Goal: Task Accomplishment & Management: Complete application form

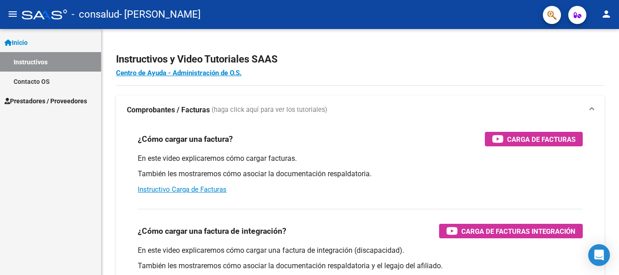
click at [28, 40] on span "Inicio" at bounding box center [16, 43] width 23 height 10
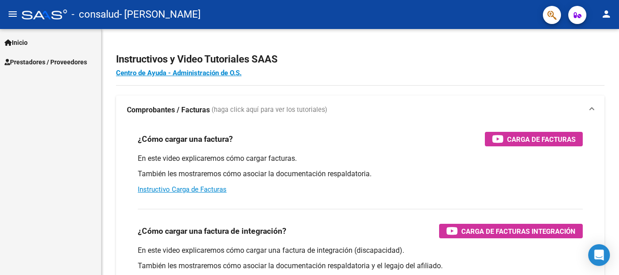
click at [28, 40] on span "Inicio" at bounding box center [16, 43] width 23 height 10
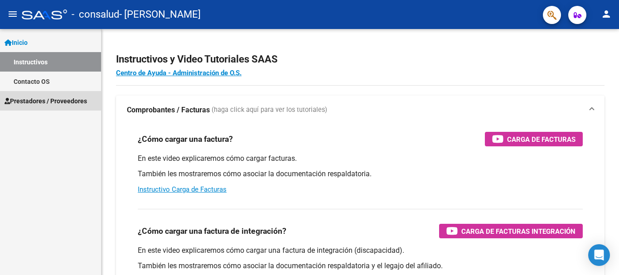
click at [40, 97] on span "Prestadores / Proveedores" at bounding box center [46, 101] width 82 height 10
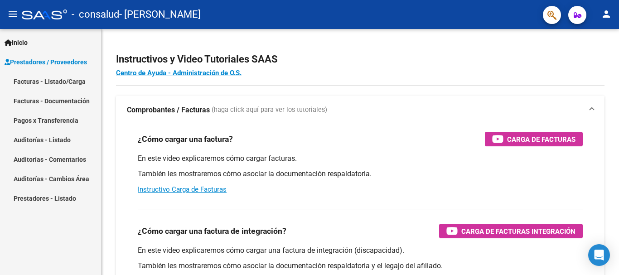
click at [53, 81] on link "Facturas - Listado/Carga" at bounding box center [50, 81] width 101 height 19
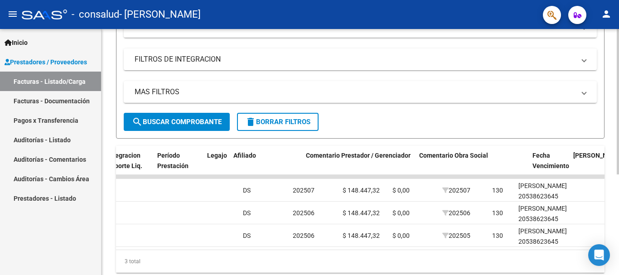
scroll to position [0, 1139]
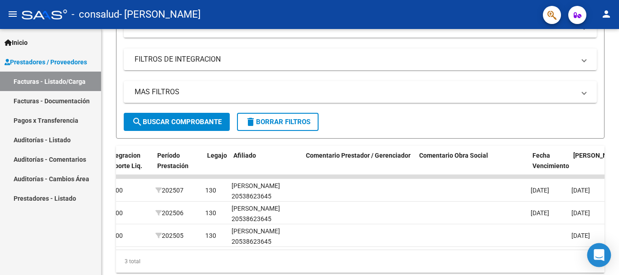
click at [591, 248] on body "menu - consalud - [PERSON_NAME] person Inicio Instructivos Contacto OS Prestado…" at bounding box center [309, 137] width 619 height 275
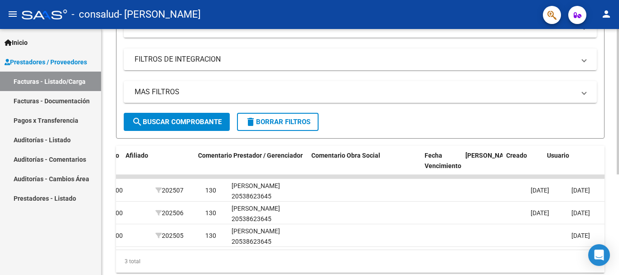
scroll to position [0, 1247]
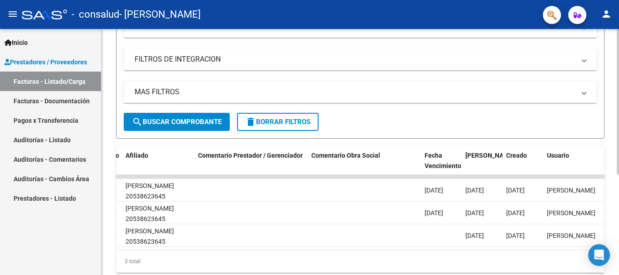
drag, startPoint x: 594, startPoint y: 248, endPoint x: 618, endPoint y: 243, distance: 24.4
click at [611, 243] on body "menu - consalud - [PERSON_NAME] person Inicio Instructivos Contacto OS Prestado…" at bounding box center [309, 137] width 619 height 275
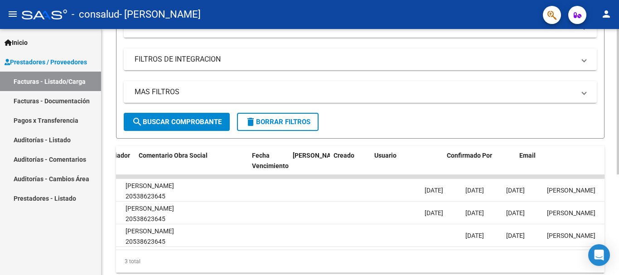
scroll to position [0, 1421]
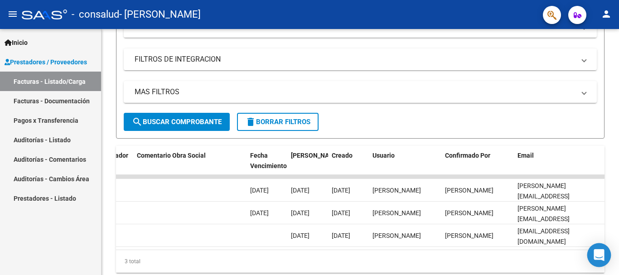
click at [600, 251] on icon "Open Intercom Messenger" at bounding box center [598, 255] width 10 height 12
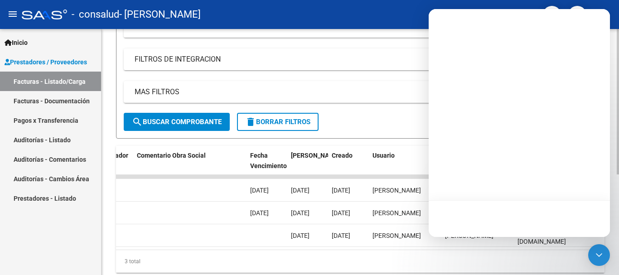
click at [405, 250] on datatable-body "1620 A01 - Consalud Integración [PERSON_NAME] 27242946303 Factura C: 3 - 1457 $…" at bounding box center [360, 212] width 488 height 75
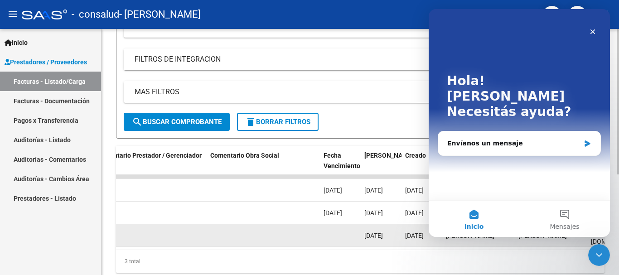
scroll to position [0, 0]
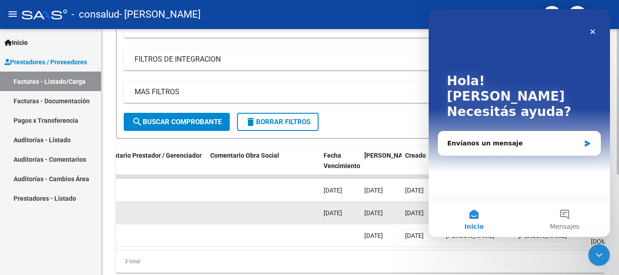
drag, startPoint x: 433, startPoint y: 257, endPoint x: 156, endPoint y: 220, distance: 280.2
click at [154, 220] on div "ID CAE Facturado x Orden De Area Razón Social CPBT Monto Fecha Cpbt Días desde …" at bounding box center [360, 209] width 488 height 127
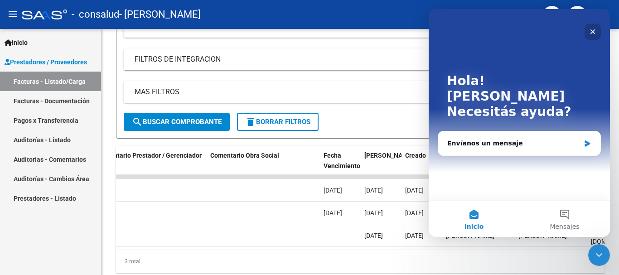
click at [591, 29] on icon "Cerrar" at bounding box center [592, 31] width 7 height 7
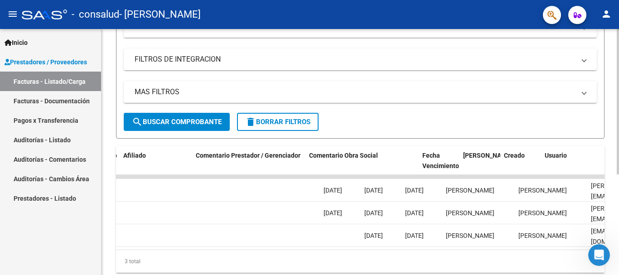
scroll to position [0, 1249]
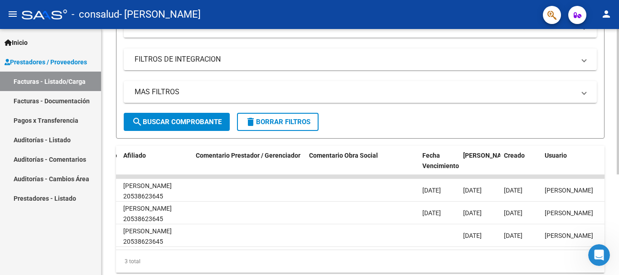
click at [142, 259] on div "3 total" at bounding box center [360, 261] width 488 height 23
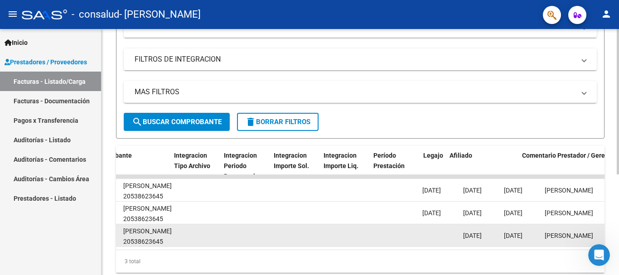
scroll to position [0, 445]
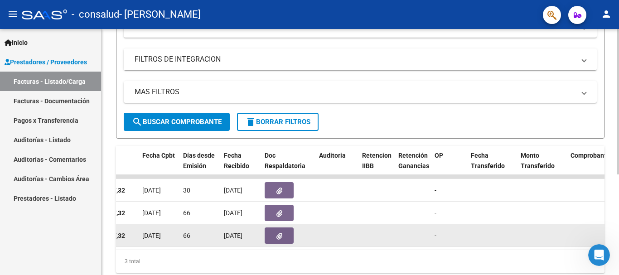
click at [147, 237] on span "[DATE]" at bounding box center [151, 235] width 19 height 7
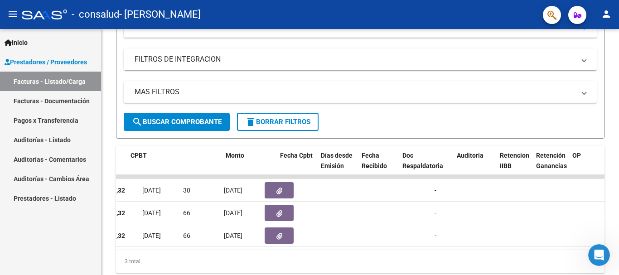
scroll to position [0, 308]
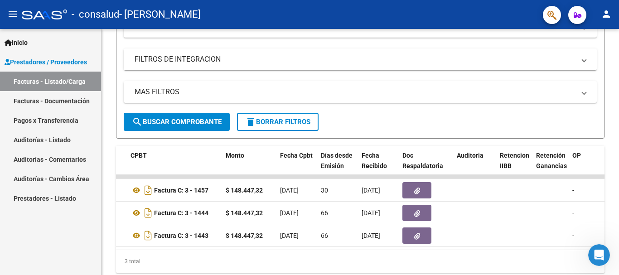
drag, startPoint x: 54, startPoint y: 231, endPoint x: 41, endPoint y: 232, distance: 13.7
click at [44, 232] on mat-sidenav-container "Inicio Instructivos Contacto OS Prestadores / Proveedores Facturas - Listado/Ca…" at bounding box center [309, 152] width 619 height 246
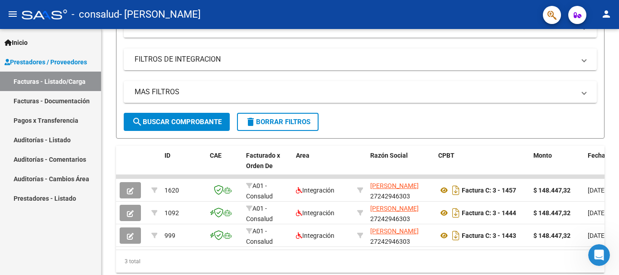
click at [94, 241] on div "Inicio Instructivos Contacto OS Prestadores / Proveedores Facturas - Listado/Ca…" at bounding box center [50, 152] width 101 height 246
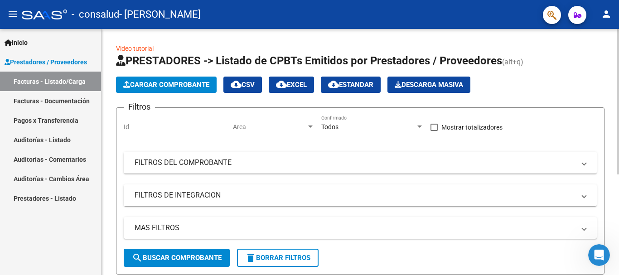
click at [152, 79] on button "Cargar Comprobante" at bounding box center [166, 85] width 101 height 16
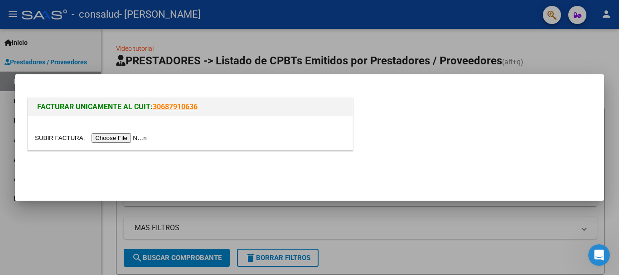
click at [116, 134] on input "file" at bounding box center [92, 138] width 115 height 10
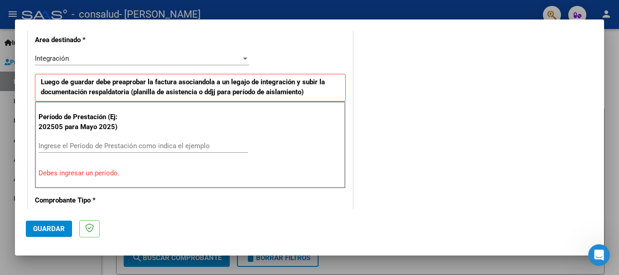
scroll to position [255, 0]
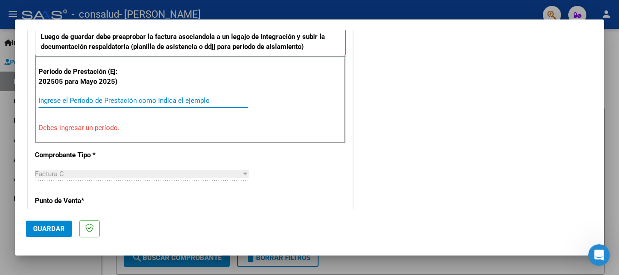
click at [97, 104] on input "Ingrese el Período de Prestación como indica el ejemplo" at bounding box center [142, 100] width 209 height 8
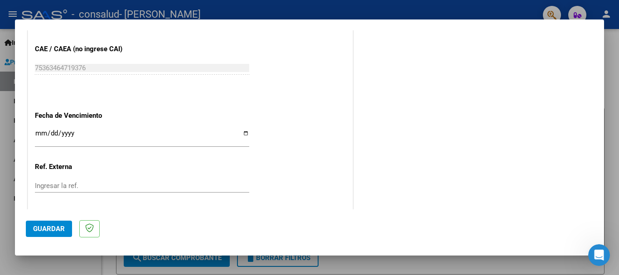
scroll to position [618, 0]
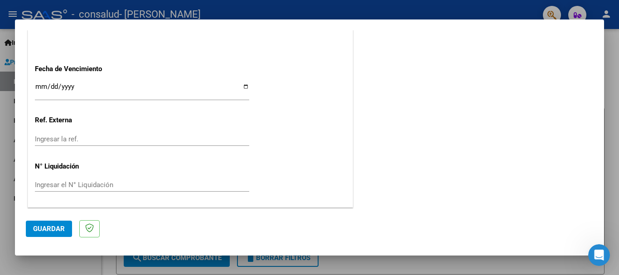
type input "202508"
click at [53, 224] on button "Guardar" at bounding box center [49, 229] width 46 height 16
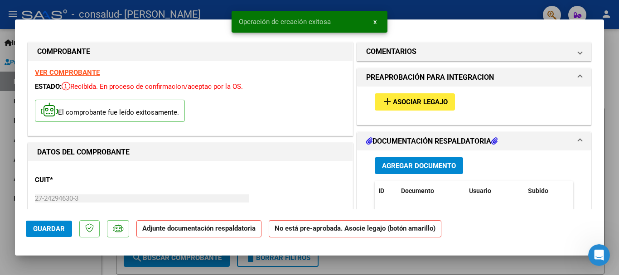
click at [411, 163] on span "Agregar Documento" at bounding box center [419, 166] width 74 height 8
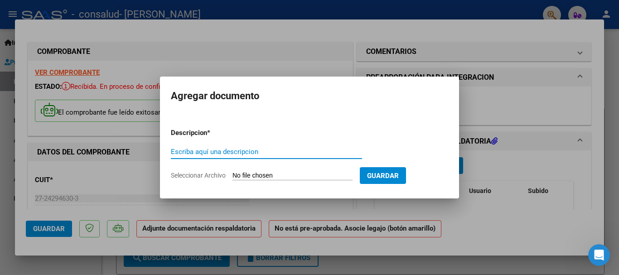
type input "p"
type input "PLANILLA DE ASISTENCIA AGOSTO 2025"
click at [297, 177] on input "Seleccionar Archivo" at bounding box center [292, 176] width 120 height 9
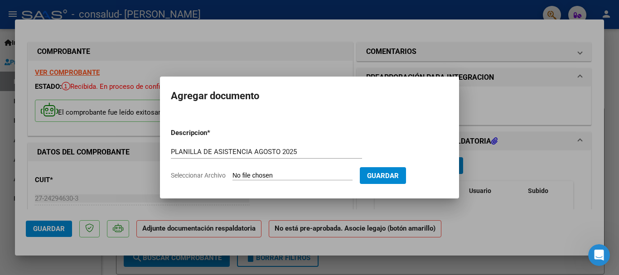
type input "C:\fakepath\[PERSON_NAME] [DATE].pdf"
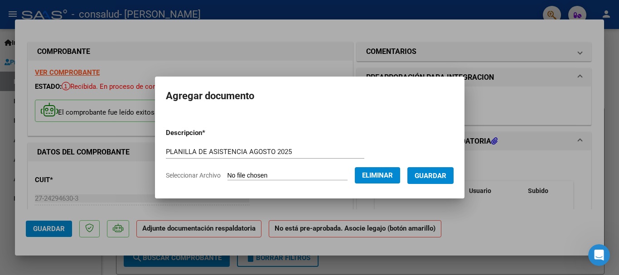
click at [446, 175] on span "Guardar" at bounding box center [430, 176] width 32 height 8
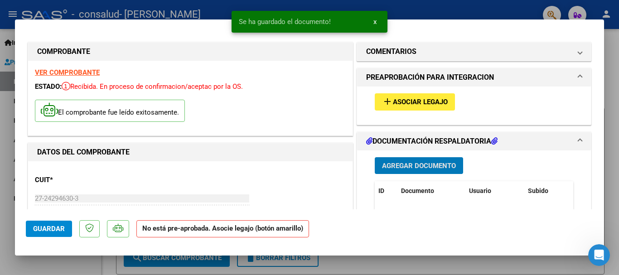
click at [419, 96] on button "add Asociar Legajo" at bounding box center [415, 101] width 80 height 17
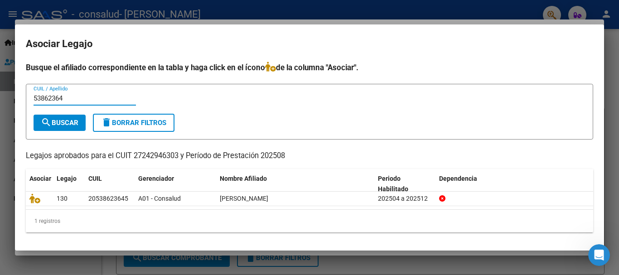
type input "53862364"
click at [72, 121] on span "search Buscar" at bounding box center [60, 123] width 38 height 8
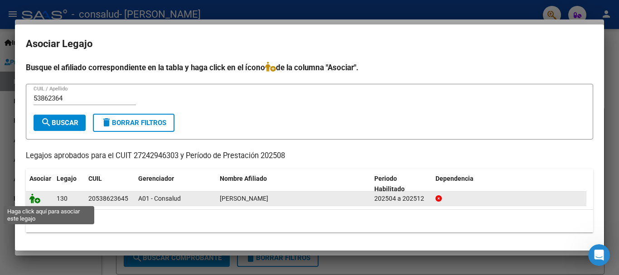
click at [34, 201] on icon at bounding box center [34, 198] width 11 height 10
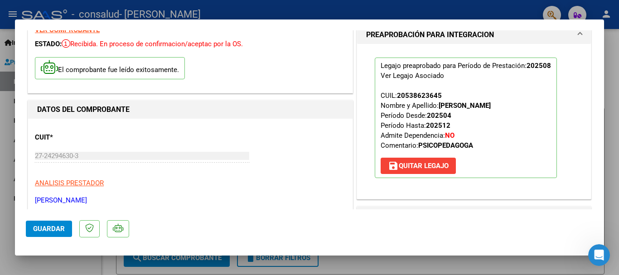
scroll to position [45, 0]
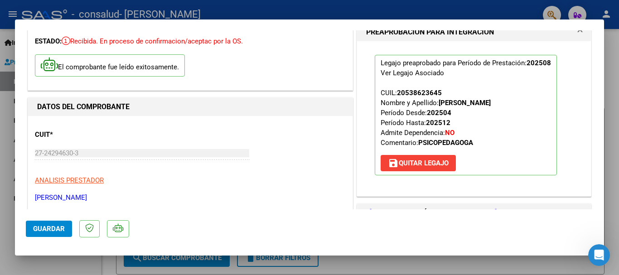
click at [54, 225] on span "Guardar" at bounding box center [49, 229] width 32 height 8
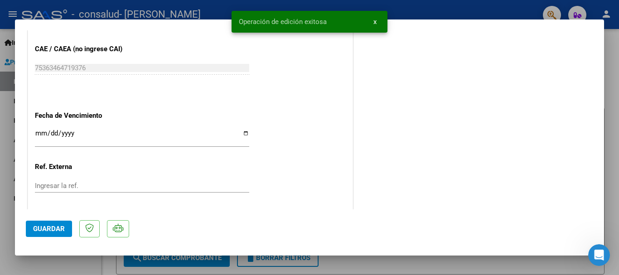
scroll to position [632, 0]
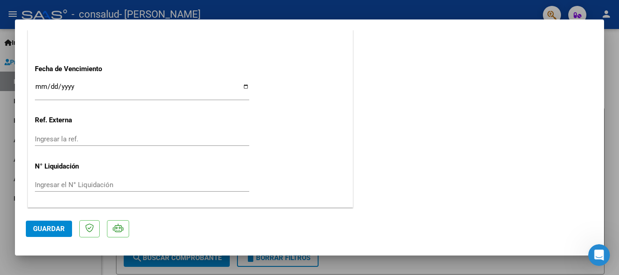
click at [55, 222] on button "Guardar" at bounding box center [49, 229] width 46 height 16
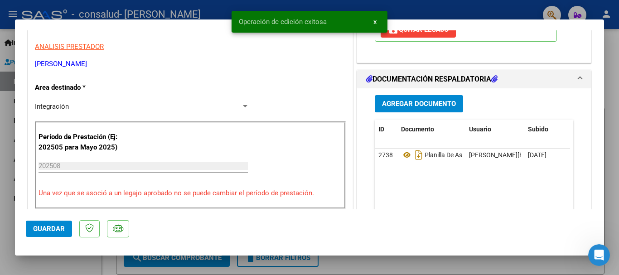
scroll to position [0, 0]
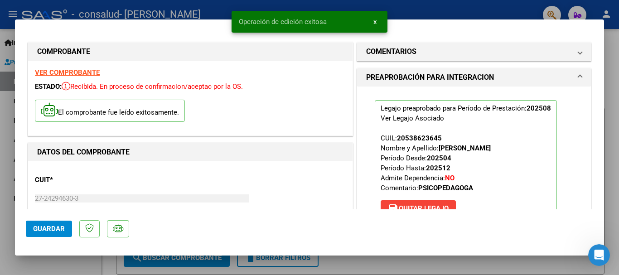
click at [611, 42] on div at bounding box center [309, 137] width 619 height 275
type input "$ 0,00"
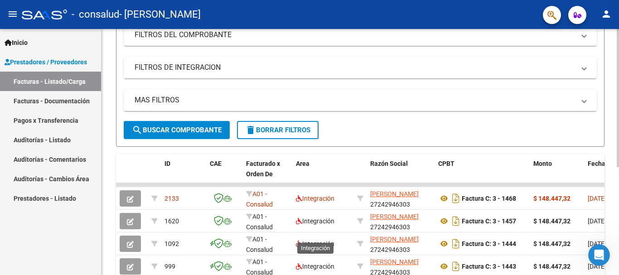
scroll to position [181, 0]
